Goal: Register for event/course

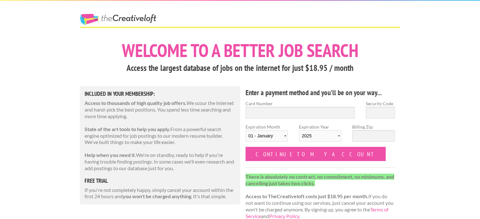
click at [127, 18] on link "The Creative Loft" at bounding box center [118, 19] width 76 height 11
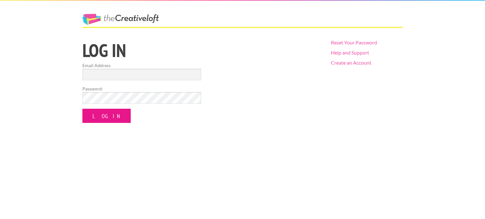
type input "epmartistshop@gmail.com"
click at [98, 115] on input "Log In" at bounding box center [106, 116] width 48 height 14
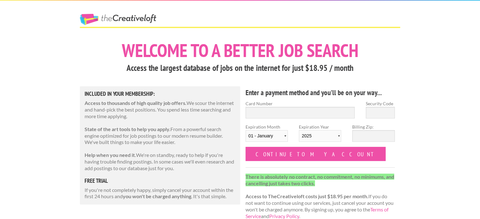
click at [102, 17] on link "The Creative Loft" at bounding box center [118, 19] width 76 height 11
